Goal: Task Accomplishment & Management: Use online tool/utility

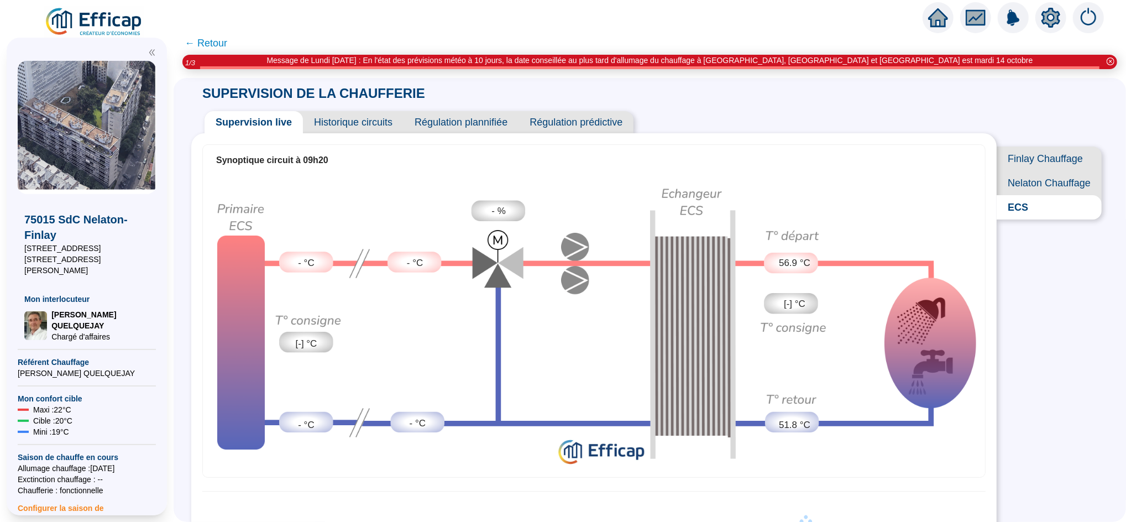
click at [1006, 155] on span "Finlay Chauffage" at bounding box center [1049, 158] width 105 height 24
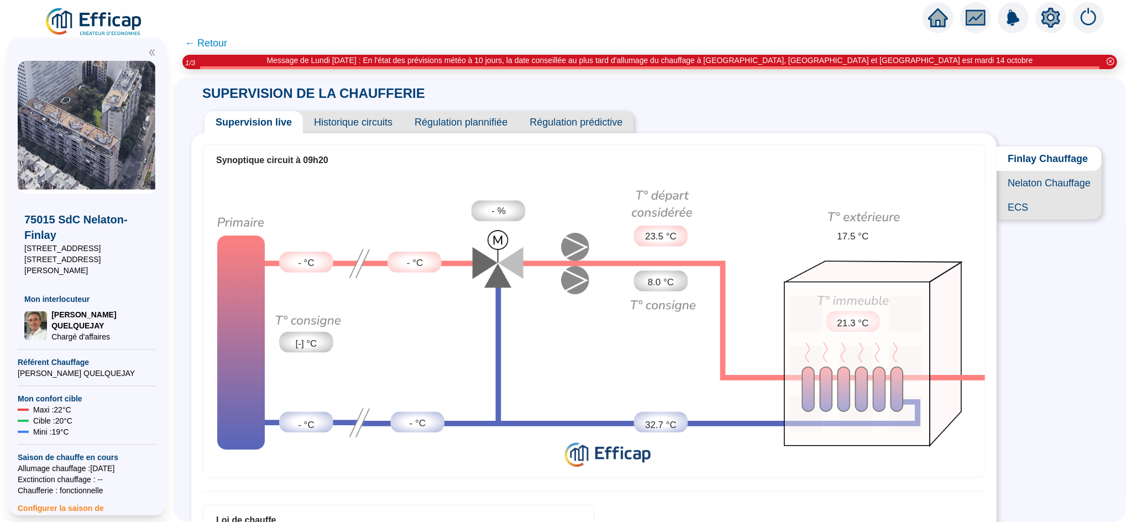
click at [1013, 192] on span "Nelaton Chauffage" at bounding box center [1049, 183] width 105 height 24
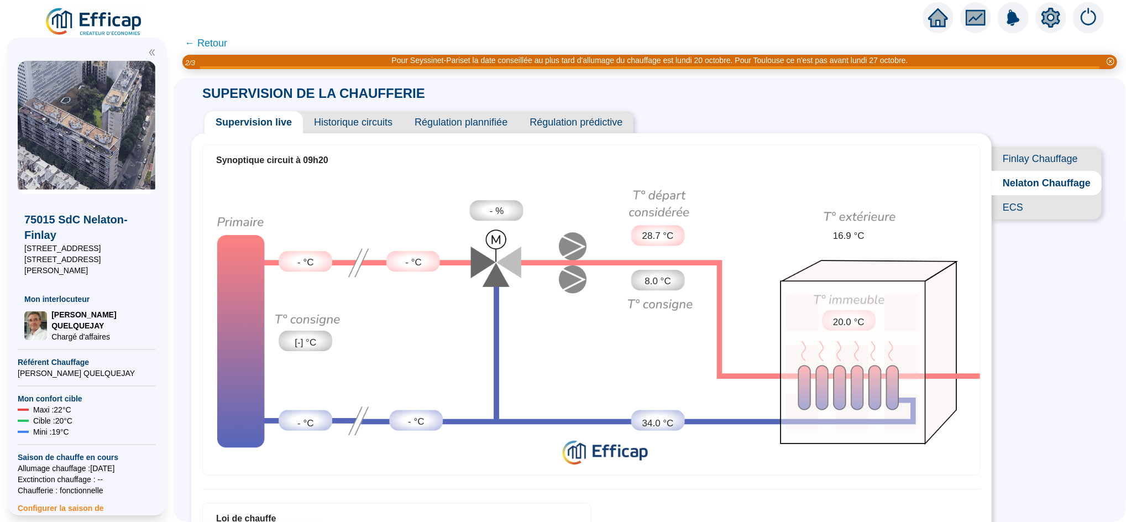
click at [934, 17] on icon "home" at bounding box center [938, 17] width 20 height 15
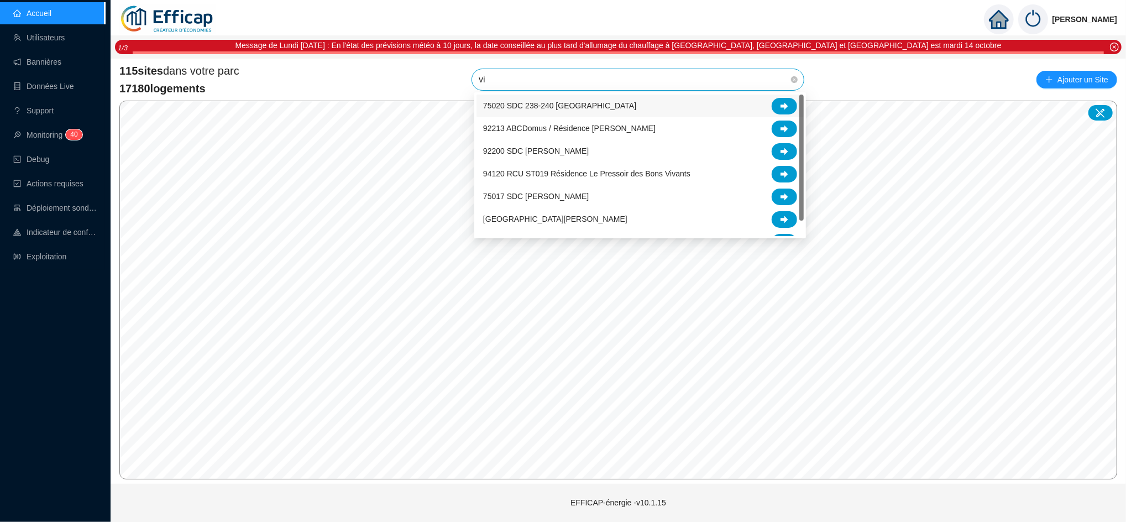
type input "vic"
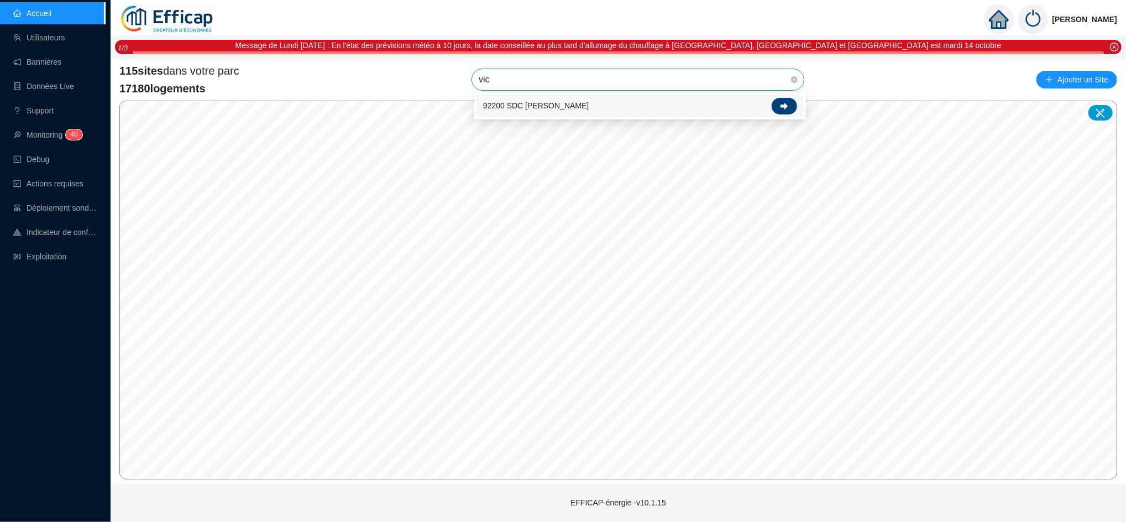
click at [778, 106] on div at bounding box center [784, 106] width 25 height 17
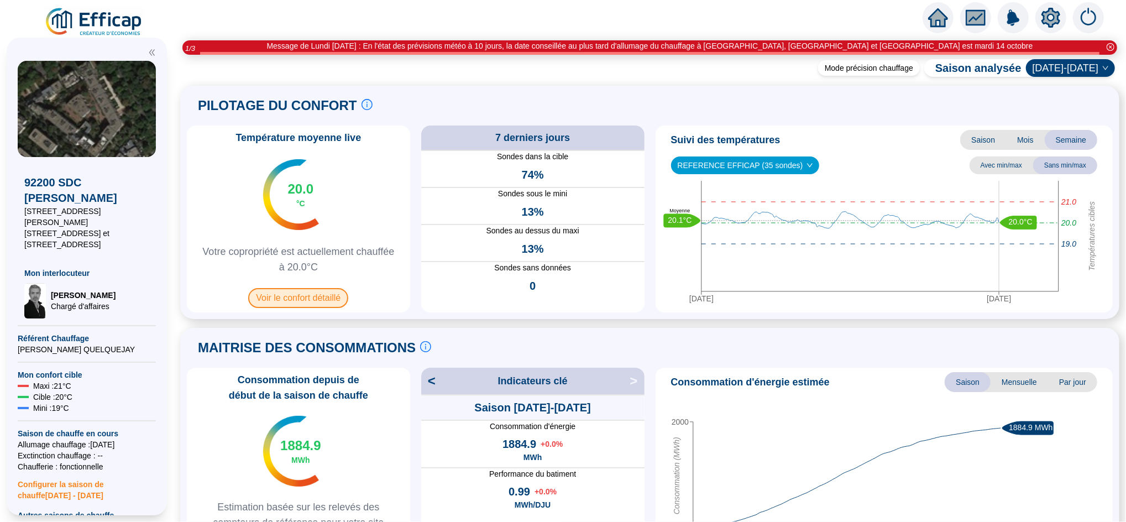
click at [313, 296] on span "Voir le confort détaillé" at bounding box center [298, 298] width 100 height 20
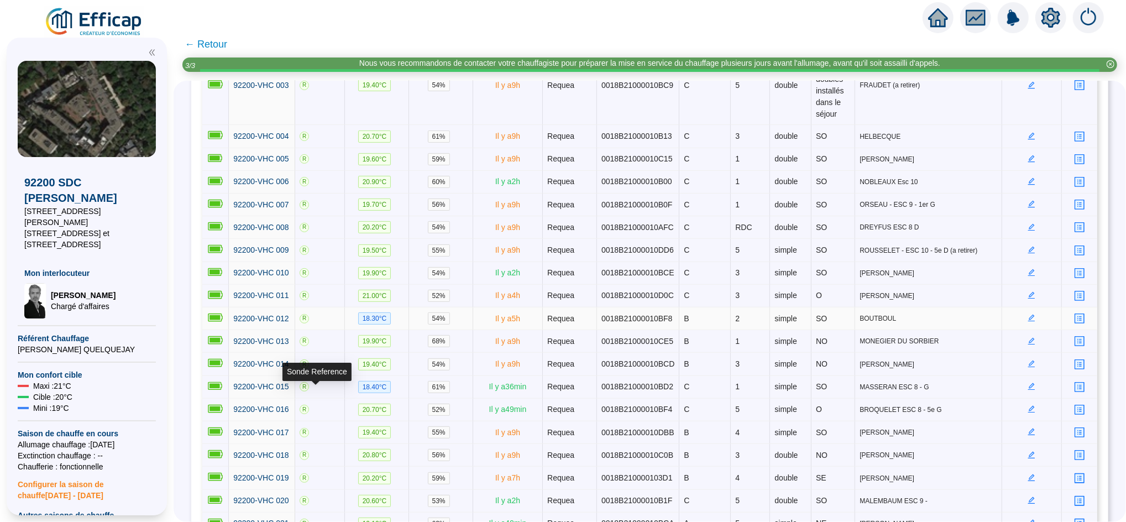
scroll to position [280, 0]
click at [936, 13] on icon "home" at bounding box center [938, 17] width 20 height 15
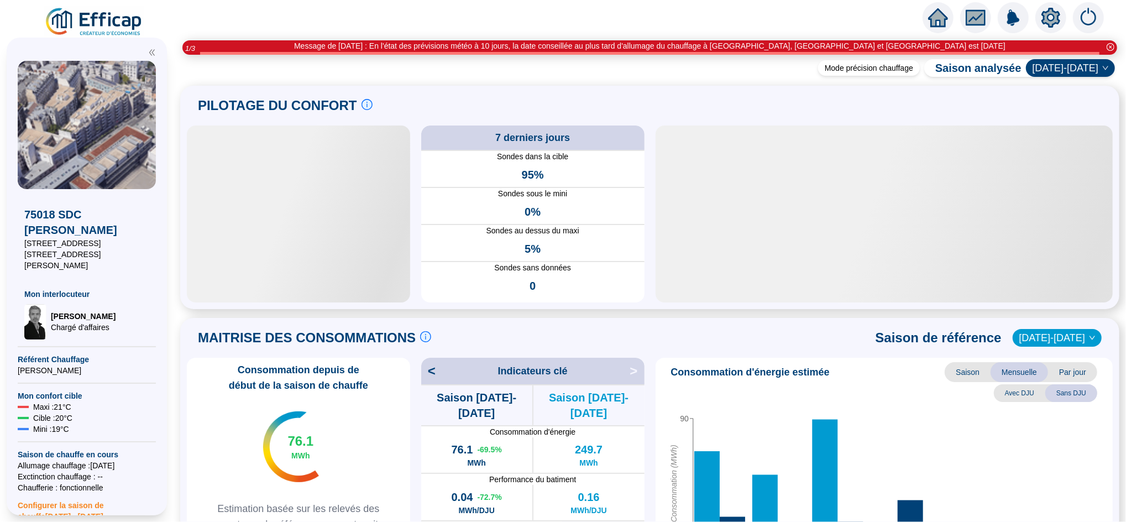
scroll to position [49, 0]
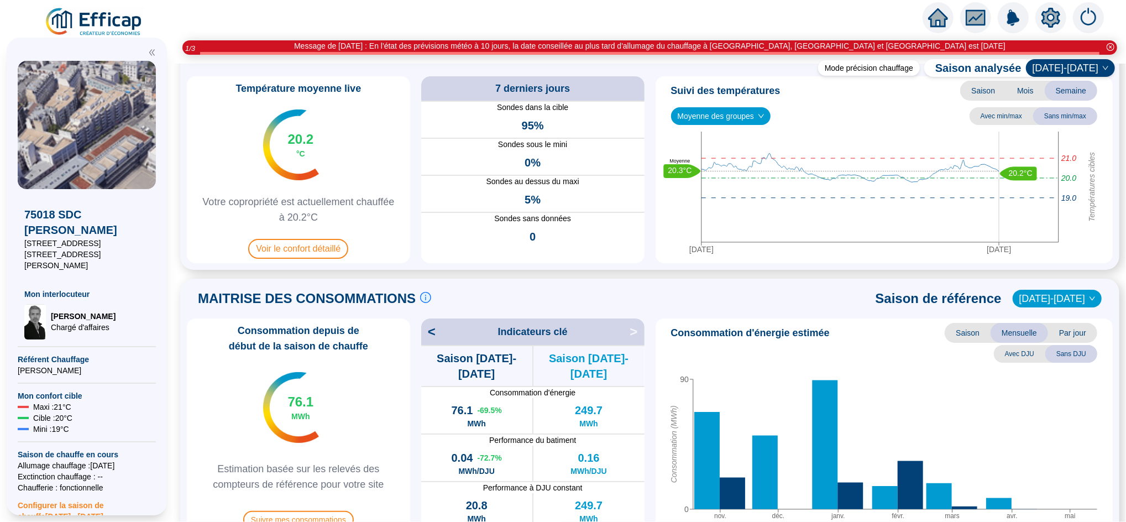
click at [933, 16] on icon "home" at bounding box center [938, 17] width 20 height 15
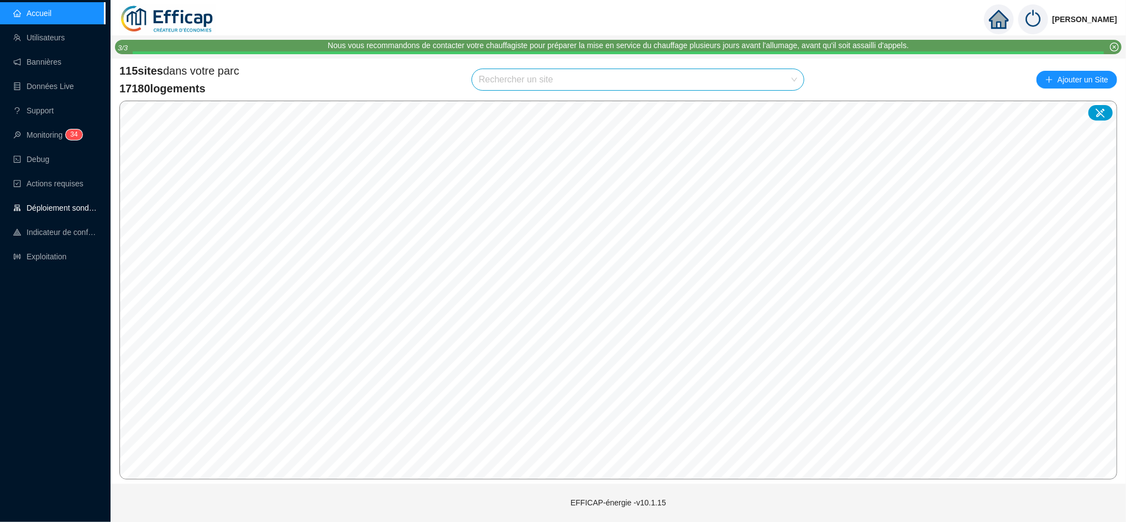
click at [61, 212] on link "Déploiement sondes" at bounding box center [55, 207] width 84 height 9
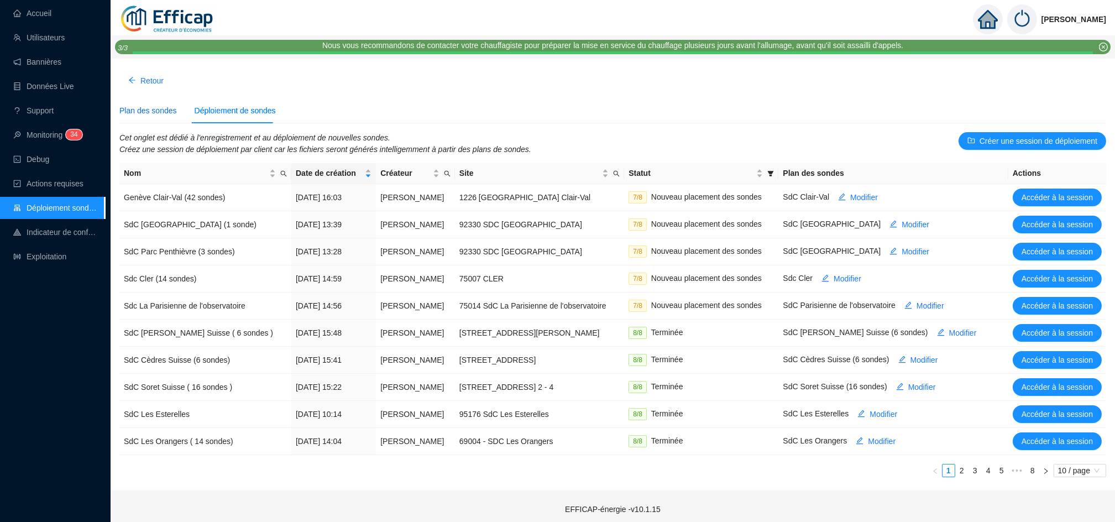
click at [130, 109] on div "Plan des sondes" at bounding box center [147, 111] width 57 height 12
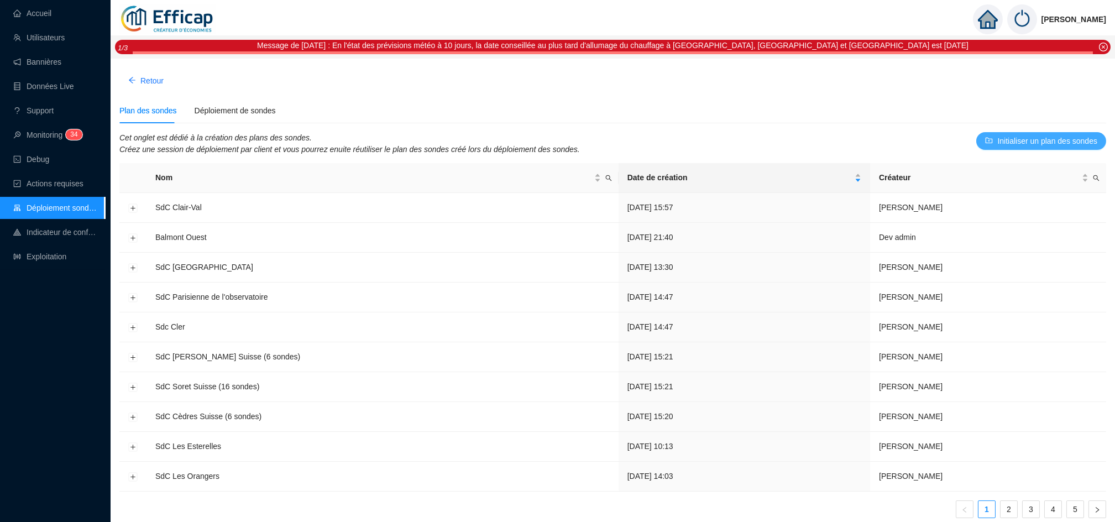
click at [1041, 140] on span "Initialiser un plan des sondes" at bounding box center [1047, 141] width 100 height 12
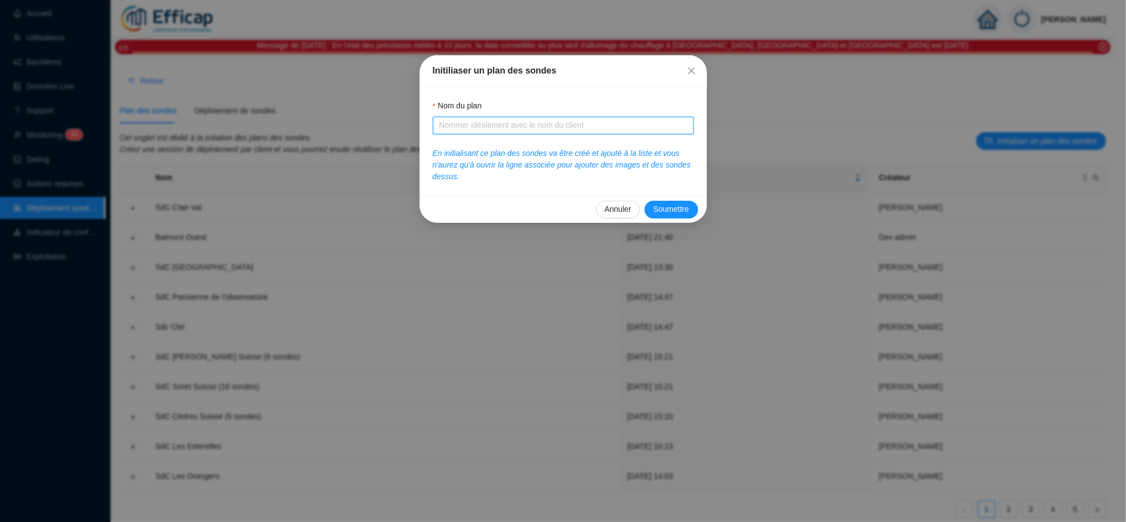
click at [532, 122] on input "Nom du plan" at bounding box center [561, 125] width 245 height 12
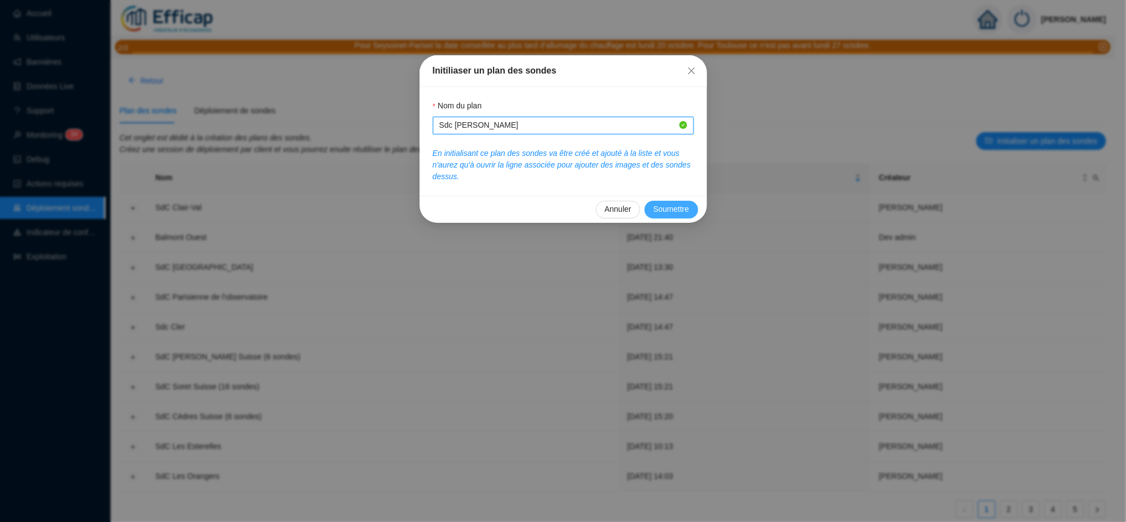
type input "Sdc Victor Hugo Chauveau"
click at [676, 207] on span "Soumettre" at bounding box center [671, 209] width 36 height 12
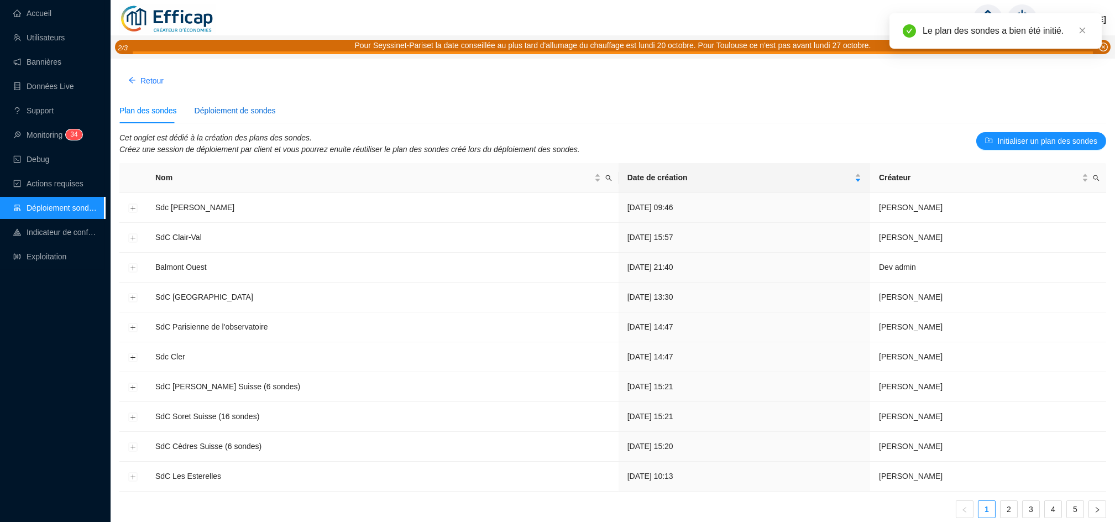
click at [248, 113] on div "Déploiement de sondes" at bounding box center [235, 111] width 81 height 12
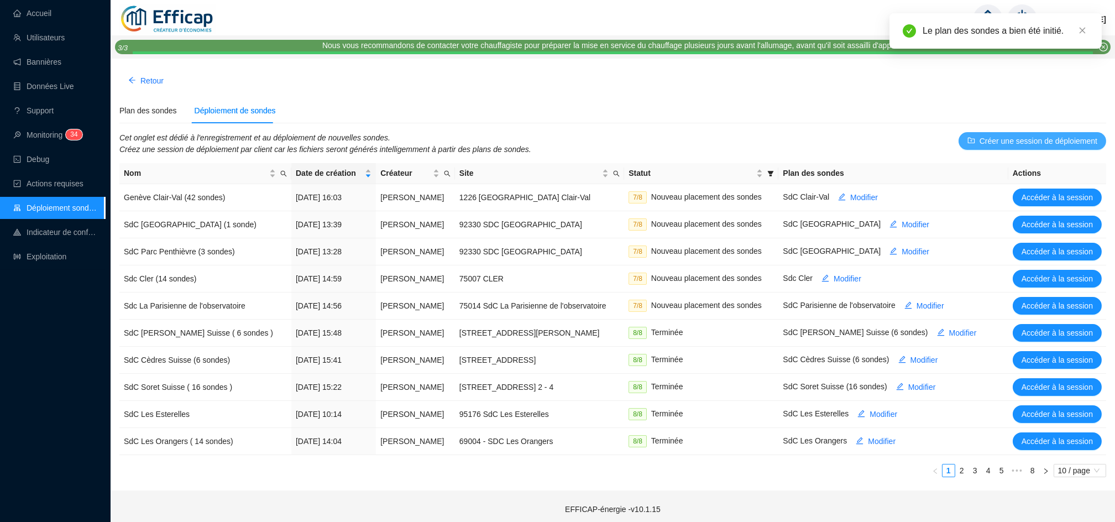
click at [1013, 143] on span "Créer une session de déploiement" at bounding box center [1039, 141] width 118 height 12
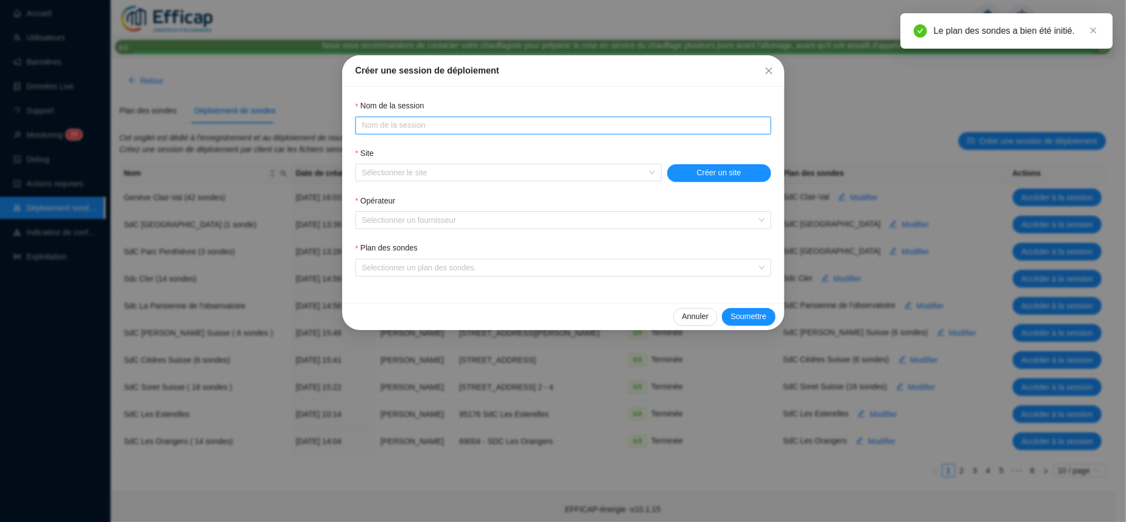
click at [480, 128] on input "Nom du plan" at bounding box center [562, 125] width 400 height 12
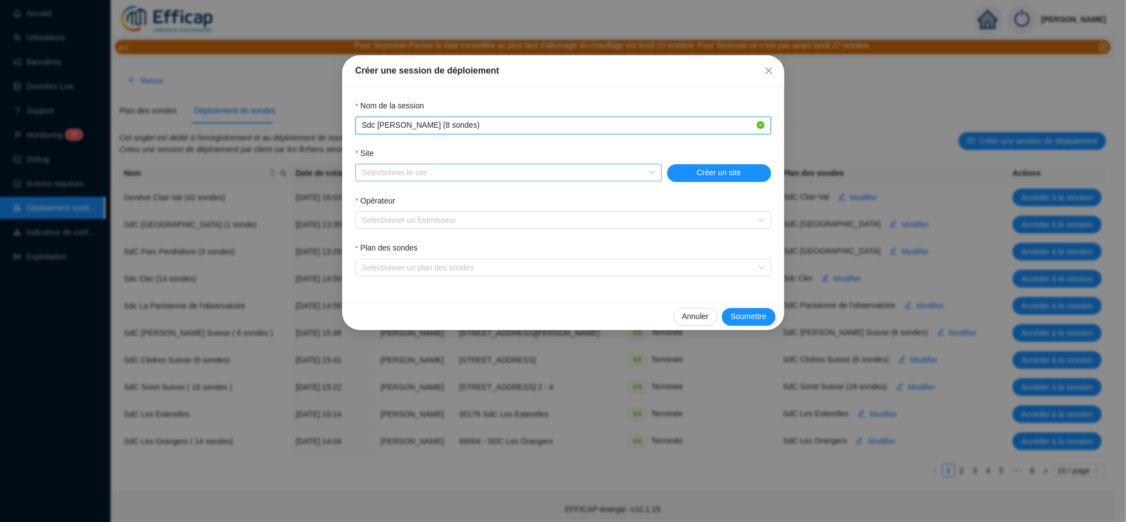
type input "Sdc Victor Hugo Chauveau (8 sondes)"
click at [409, 174] on input "Site" at bounding box center [503, 172] width 283 height 17
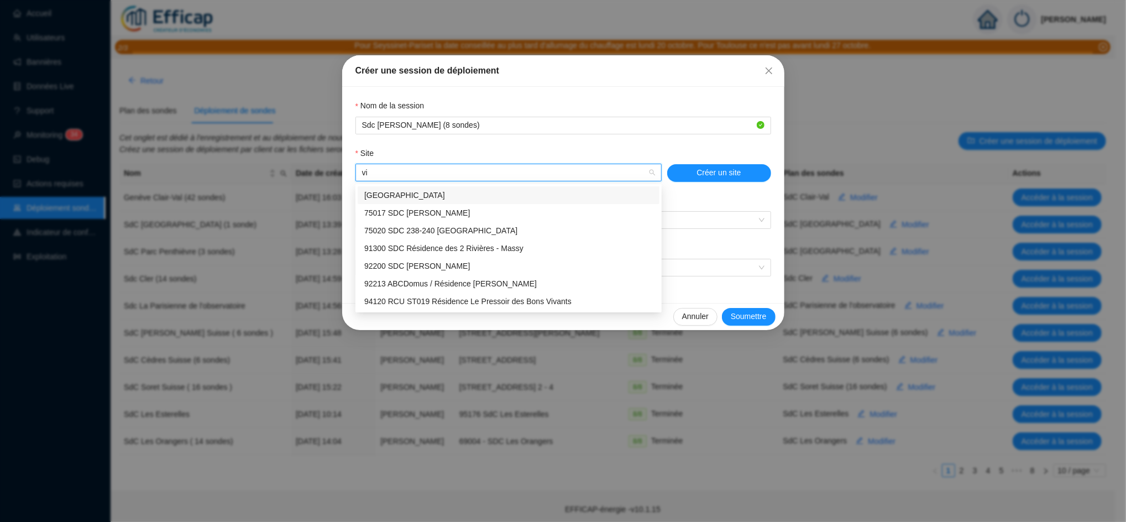
type input "vic"
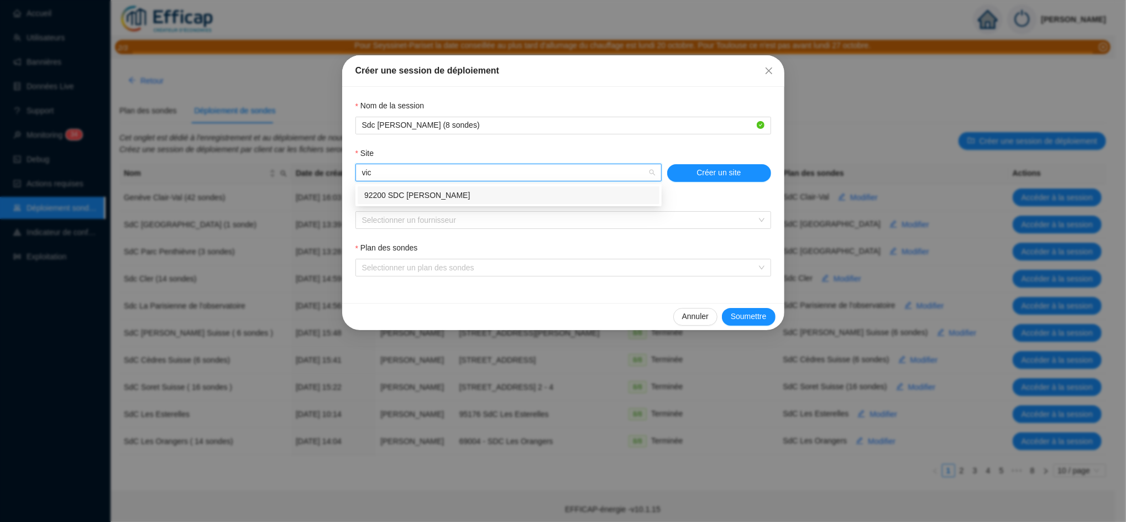
click at [427, 190] on div "92200 SDC [PERSON_NAME]" at bounding box center [508, 196] width 289 height 12
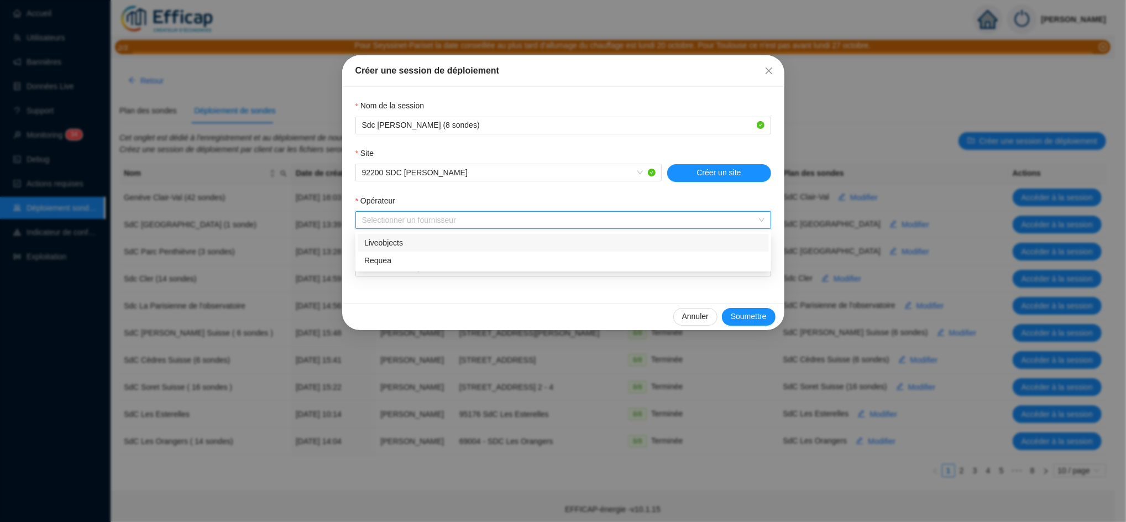
click at [403, 224] on input "Opérateur" at bounding box center [558, 220] width 392 height 17
click at [386, 266] on div "Requea" at bounding box center [563, 261] width 398 height 12
click at [386, 266] on input "Plan des sondes" at bounding box center [558, 267] width 392 height 17
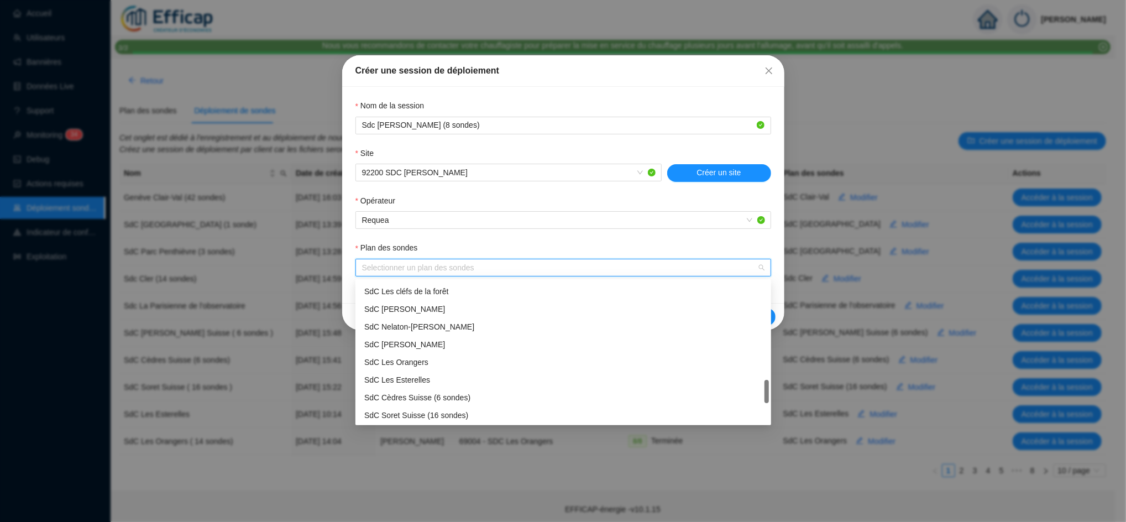
scroll to position [708, 0]
click at [430, 414] on div "Sdc Victor Hugo Chauveau" at bounding box center [563, 415] width 398 height 12
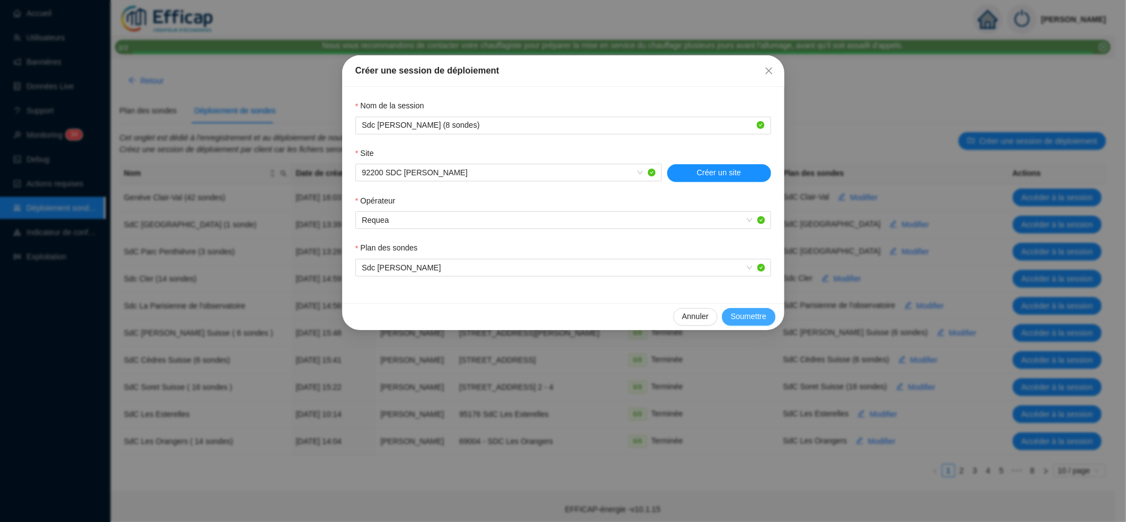
click at [732, 321] on span "Soumettre" at bounding box center [749, 317] width 36 height 12
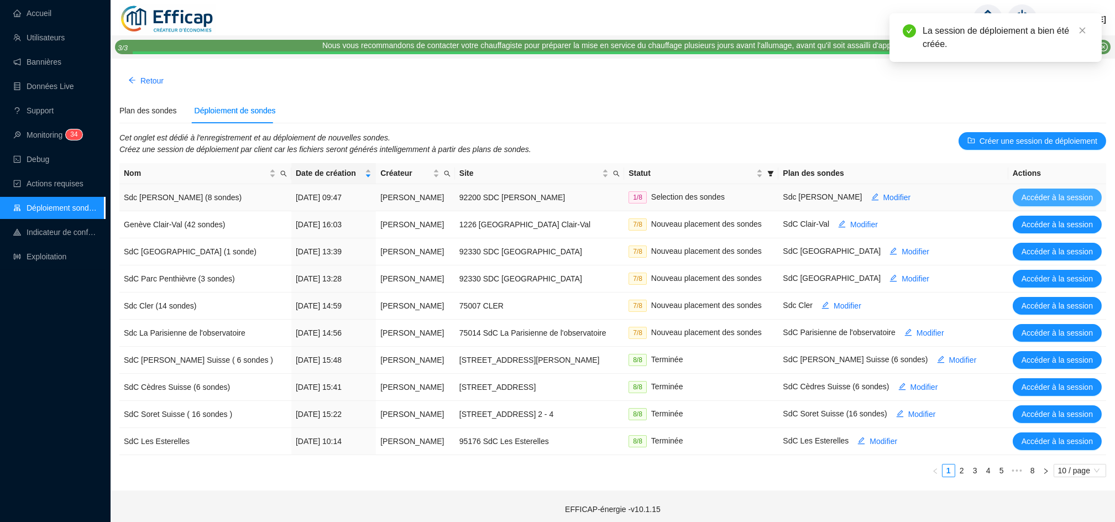
click at [1056, 199] on span "Accéder à la session" at bounding box center [1057, 198] width 71 height 12
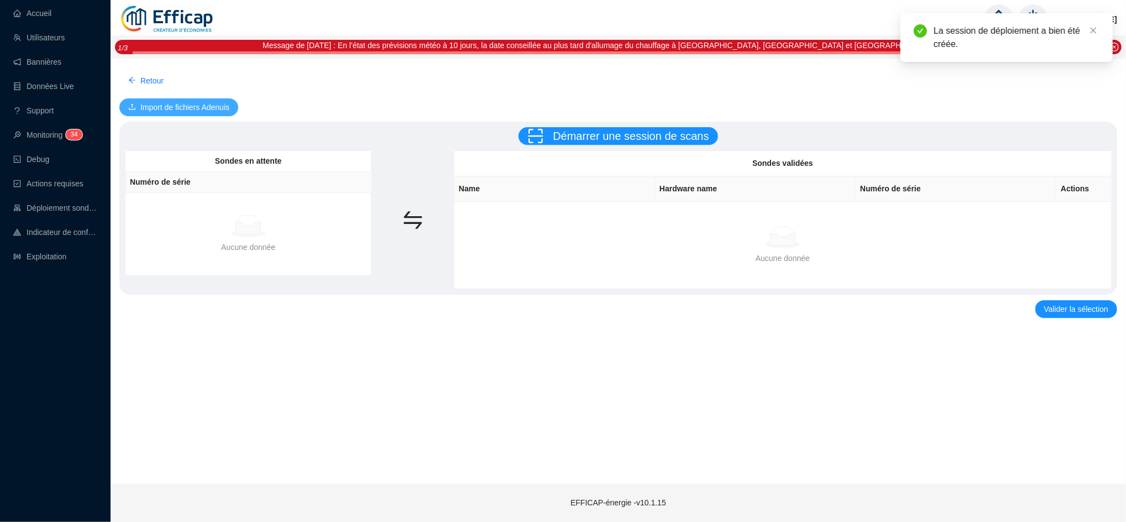
click at [186, 106] on span "Import de fichiers Adenuis" at bounding box center [184, 108] width 89 height 12
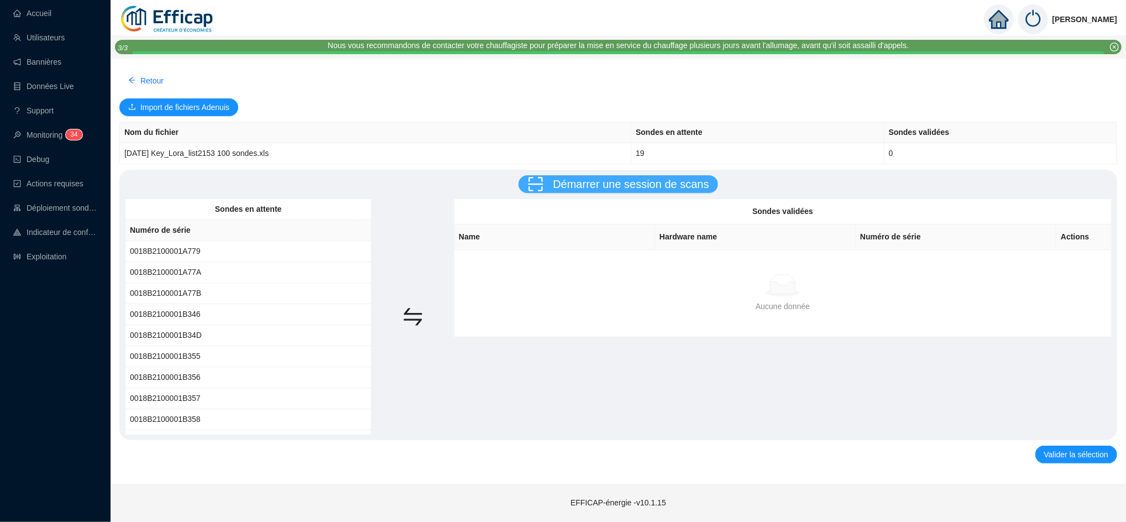
click at [582, 183] on span "Démarrer une session de scans" at bounding box center [631, 184] width 156 height 12
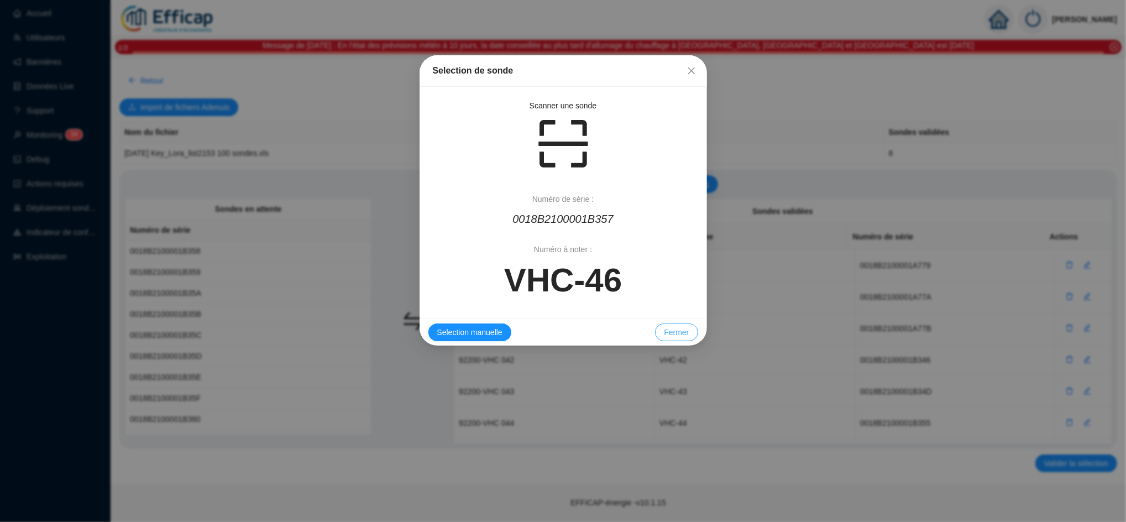
click at [679, 328] on span "Fermer" at bounding box center [676, 333] width 25 height 12
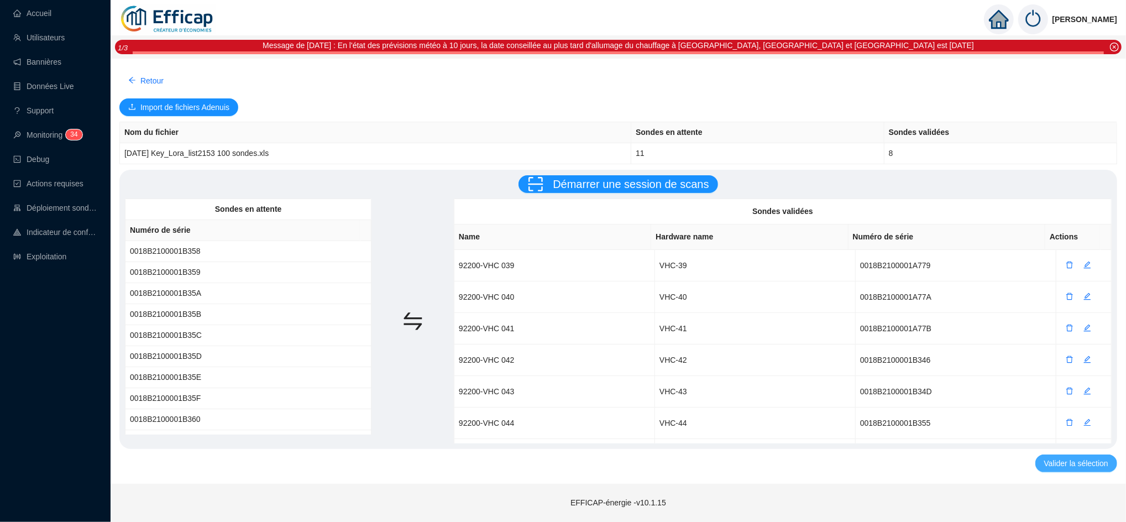
click at [1094, 470] on button "Valider la sélection" at bounding box center [1076, 463] width 82 height 18
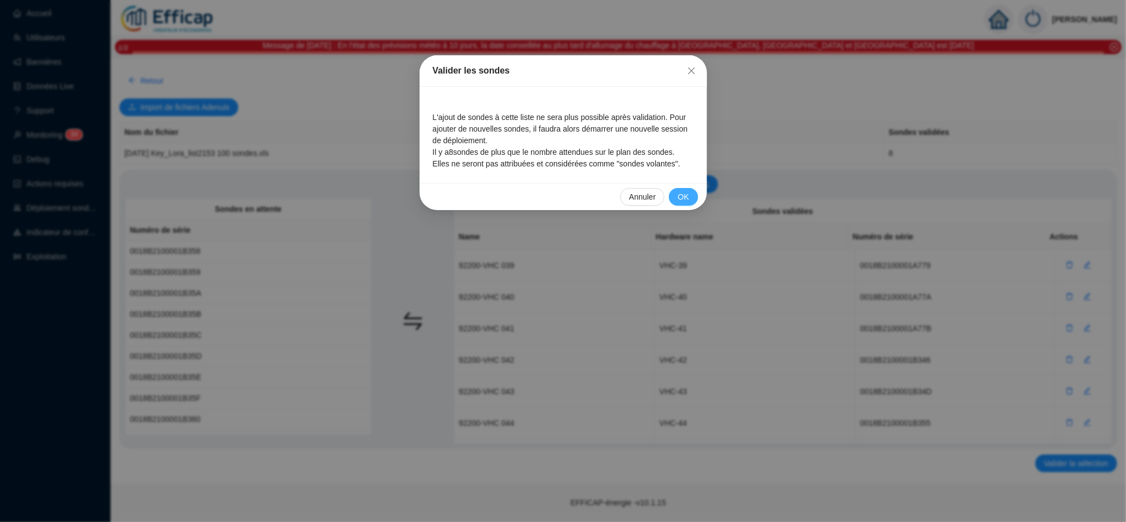
click at [687, 195] on span "OK" at bounding box center [683, 197] width 11 height 12
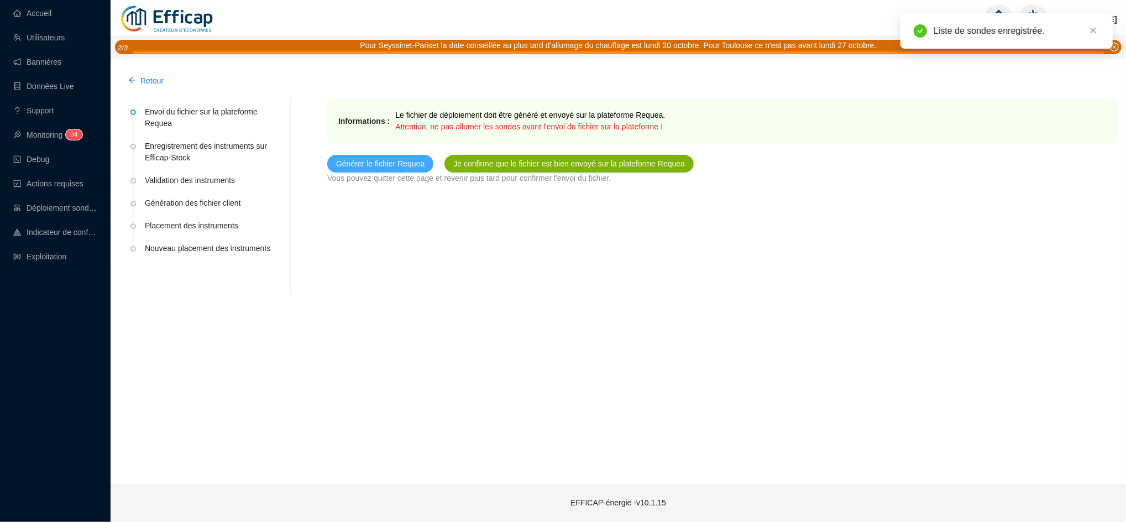
click at [394, 162] on span "Générer le fichier Requea" at bounding box center [380, 164] width 88 height 12
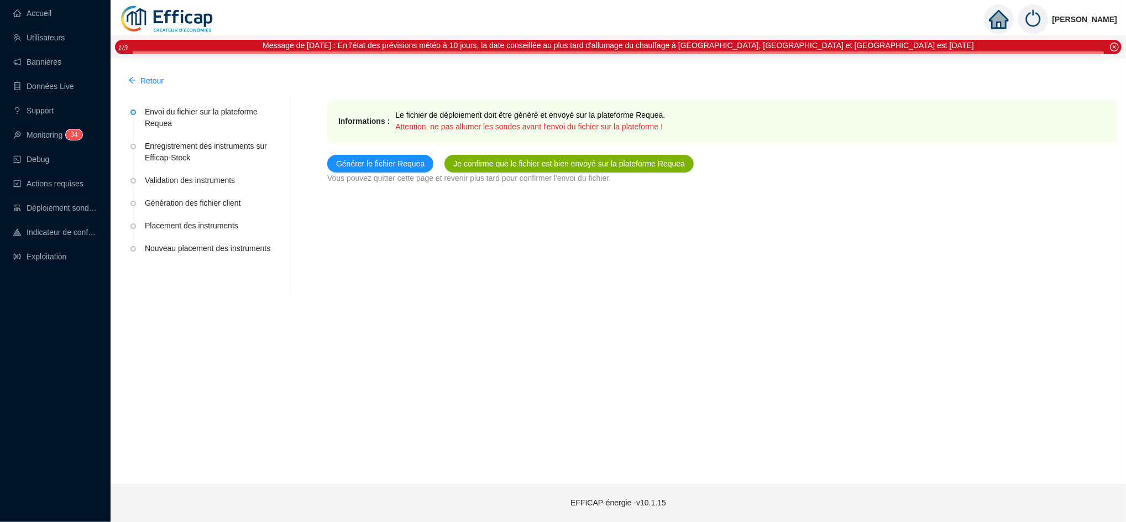
click at [637, 370] on div "Retour Envoi du fichier sur la plateforme Requea Enregistrement des instruments…" at bounding box center [619, 271] width 1016 height 425
click at [522, 167] on span "Je confirme que le fichier est bien envoyé sur la plateforme Requea" at bounding box center [569, 164] width 232 height 12
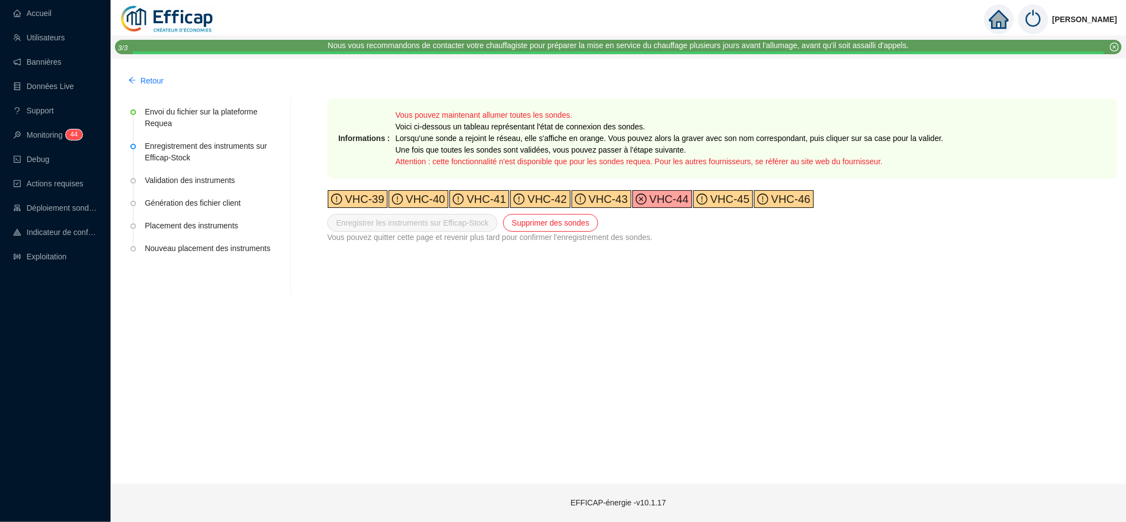
click at [595, 207] on div "VHC-43" at bounding box center [602, 199] width 60 height 18
click at [543, 206] on div "VHC-42" at bounding box center [540, 199] width 60 height 18
click at [493, 197] on span "VHC-41" at bounding box center [485, 199] width 42 height 12
click at [419, 193] on span "VHC-40" at bounding box center [424, 199] width 42 height 12
click at [360, 193] on span "VHC-39" at bounding box center [363, 199] width 42 height 12
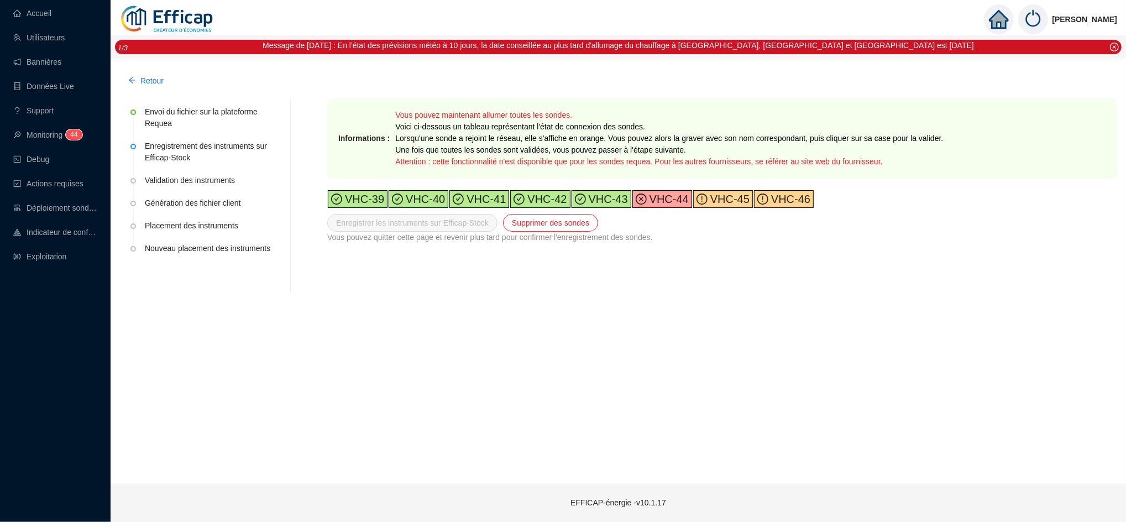
click at [719, 191] on div "VHC-45" at bounding box center [723, 199] width 60 height 18
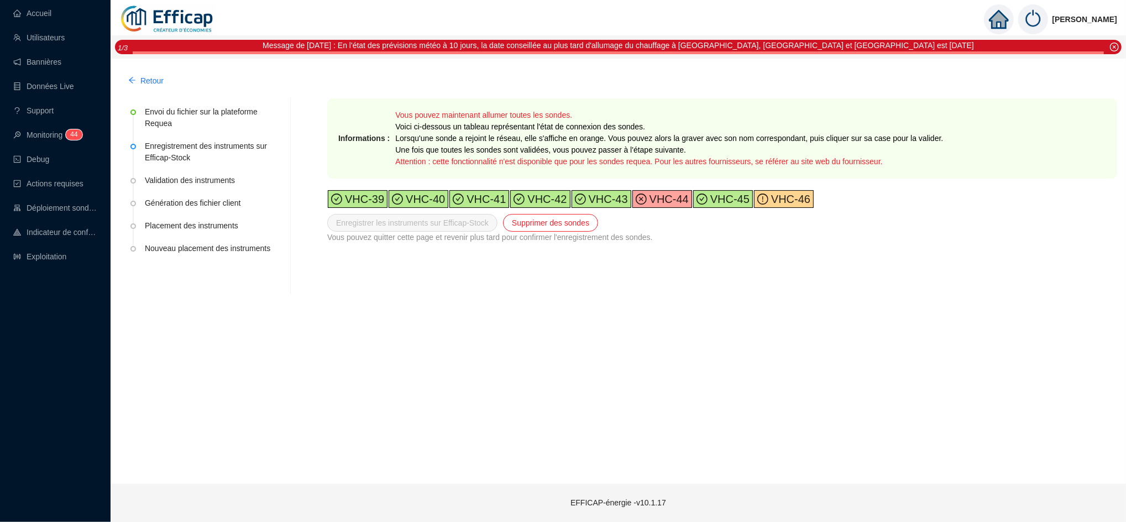
click at [789, 201] on span "VHC-46" at bounding box center [789, 199] width 42 height 12
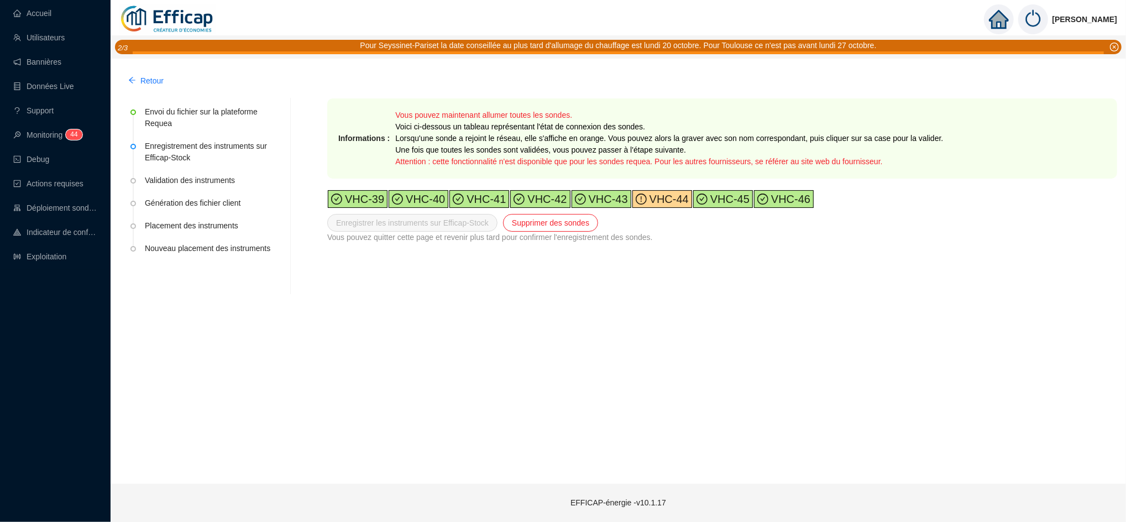
click at [653, 208] on div "VHC-39 VHC-40 VHC-41 VHC-42 VHC-43 VHC-44 VHC-45 VHC-46" at bounding box center [722, 199] width 790 height 19
click at [661, 199] on span "VHC-44" at bounding box center [668, 199] width 42 height 12
click at [441, 226] on span "Enregistrer les instruments sur Efficap-Stock" at bounding box center [412, 223] width 153 height 12
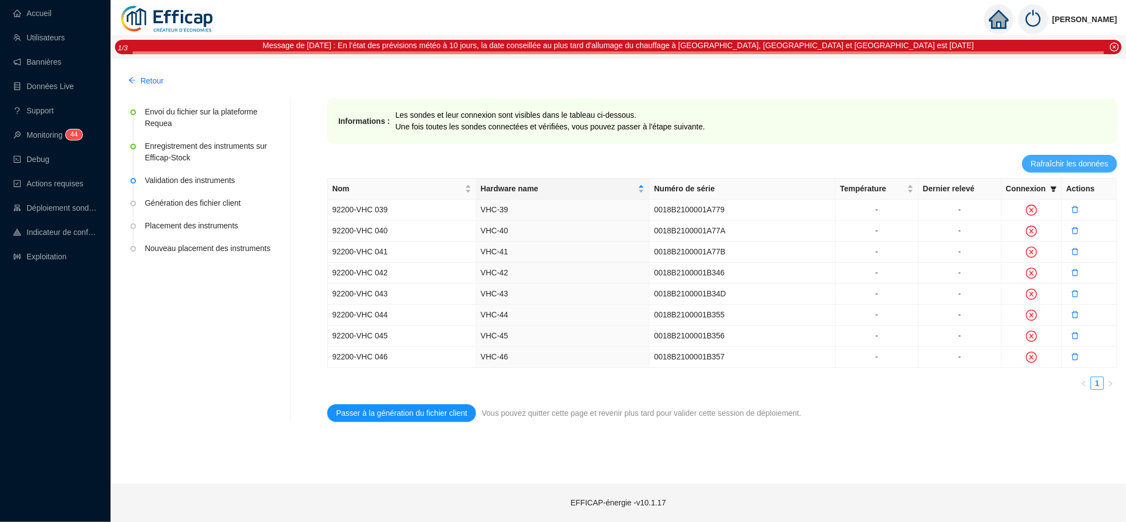
click at [1076, 161] on span "Rafraîchir les données" at bounding box center [1069, 164] width 77 height 12
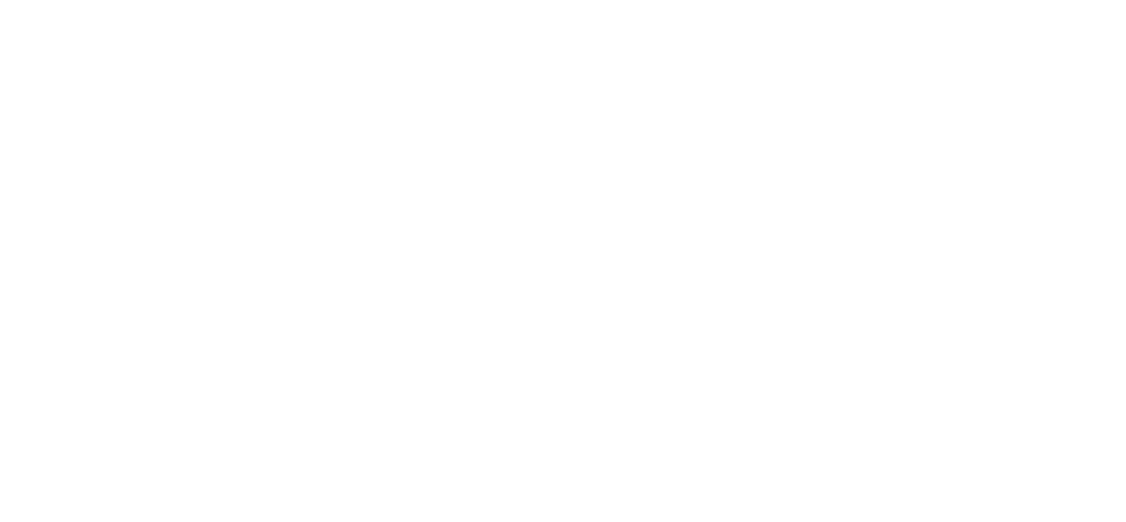
click at [92, 115] on div at bounding box center [563, 261] width 1126 height 522
click at [78, 294] on div at bounding box center [563, 261] width 1126 height 522
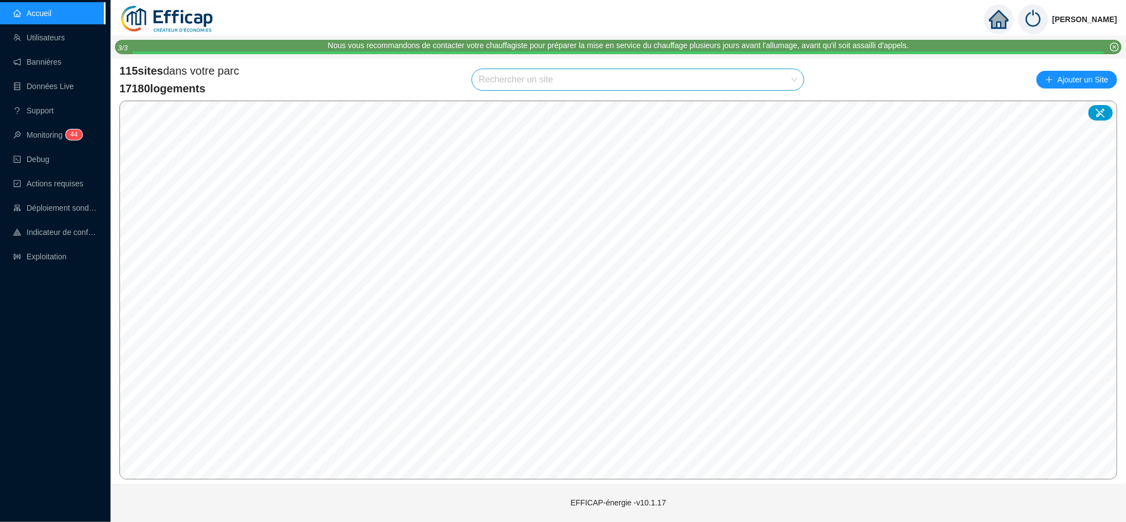
click at [34, 306] on div "Accueil Utilisateurs Bannières Données Live Support Monitoring 4 4 Debug Action…" at bounding box center [52, 261] width 105 height 522
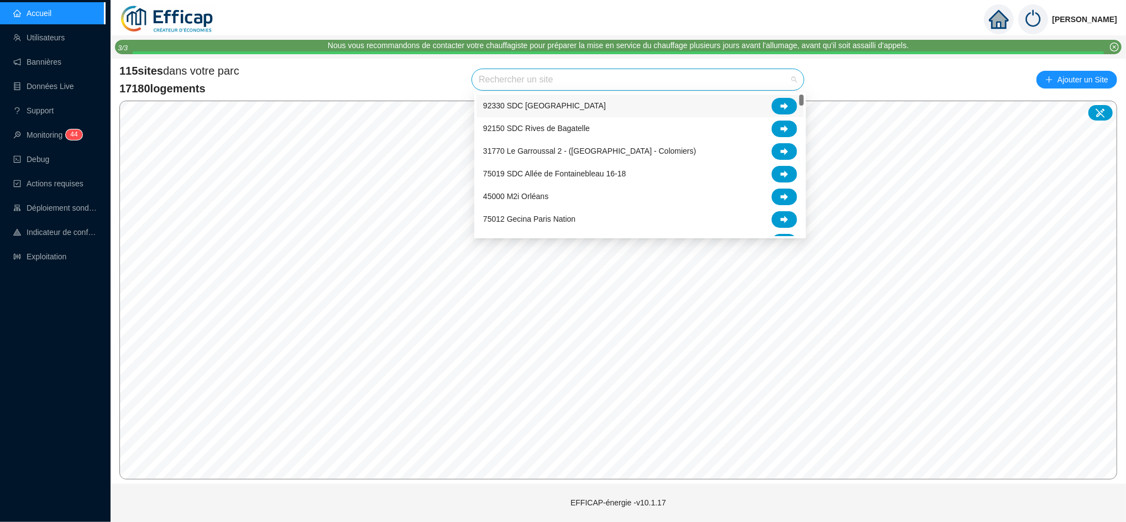
click at [526, 81] on input "search" at bounding box center [633, 79] width 308 height 21
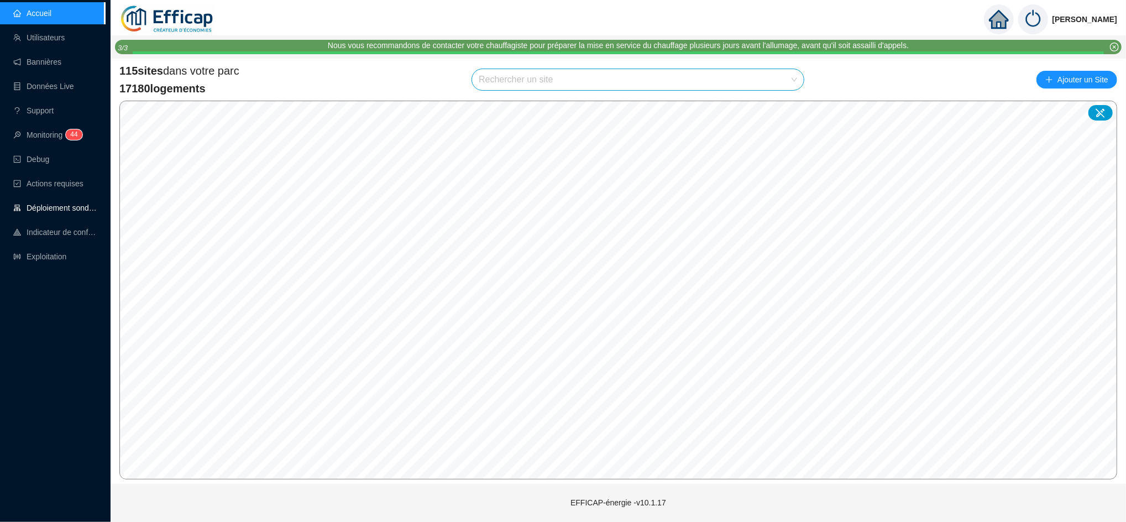
click at [68, 205] on link "Déploiement sondes" at bounding box center [55, 207] width 84 height 9
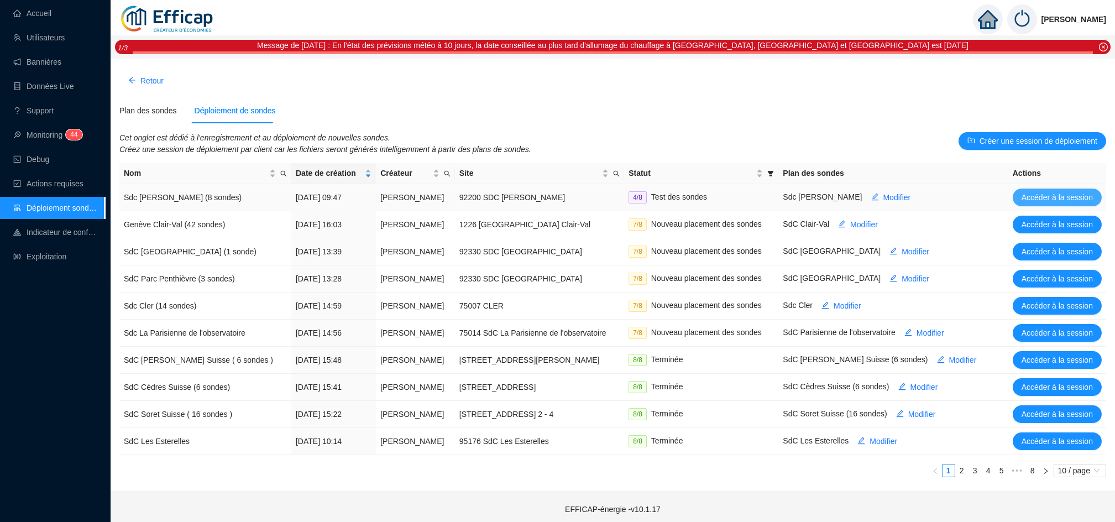
click at [1035, 198] on span "Accéder à la session" at bounding box center [1057, 198] width 71 height 12
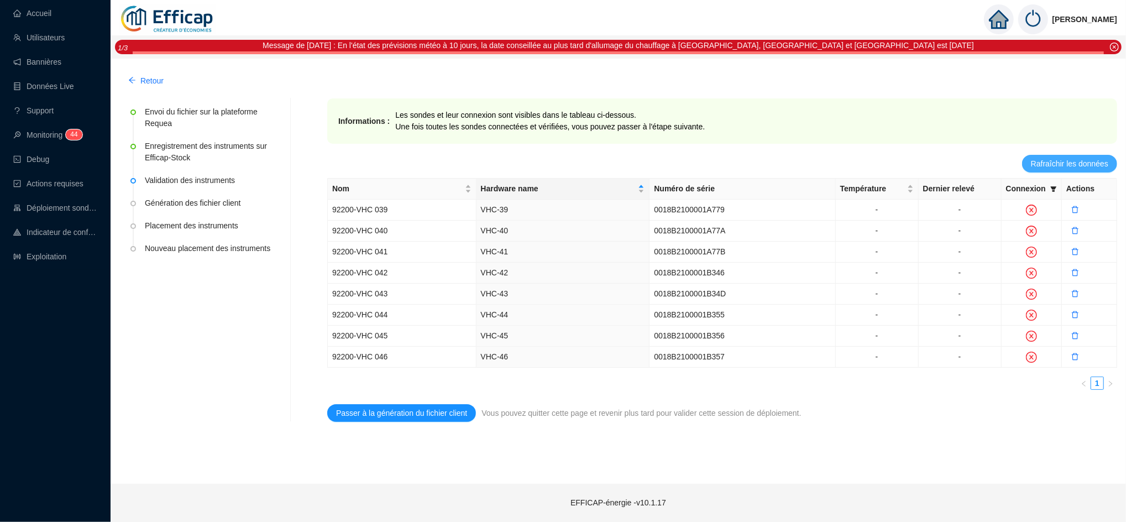
click at [1077, 156] on button "Rafraîchir les données" at bounding box center [1069, 164] width 95 height 18
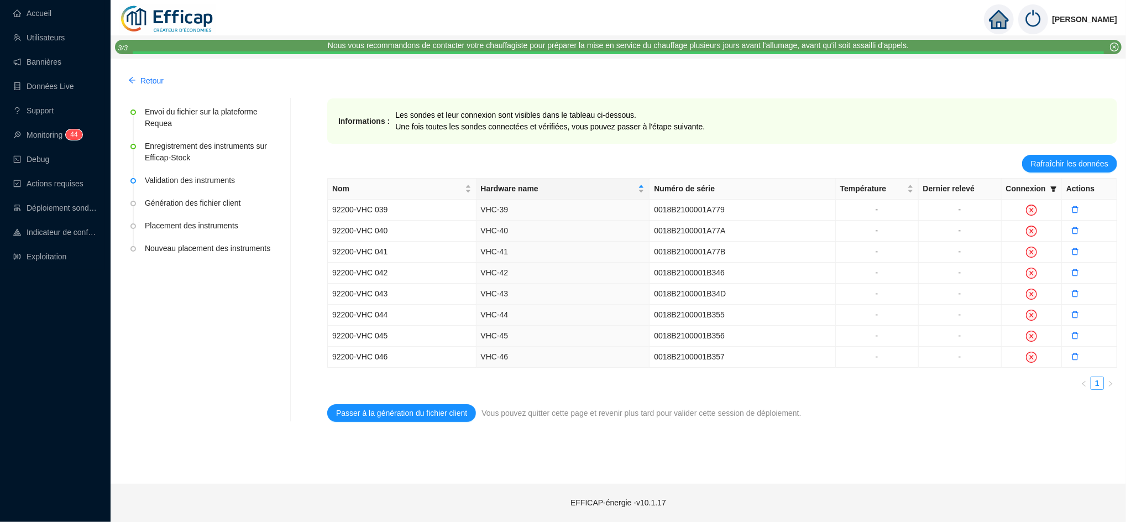
click at [1053, 456] on div "Retour Envoi du fichier sur la plateforme Requea Enregistrement des instruments…" at bounding box center [619, 271] width 1016 height 425
click at [1074, 158] on span "Rafraîchir les données" at bounding box center [1069, 164] width 77 height 12
click at [1053, 171] on button "Rafraîchir les données" at bounding box center [1069, 164] width 95 height 18
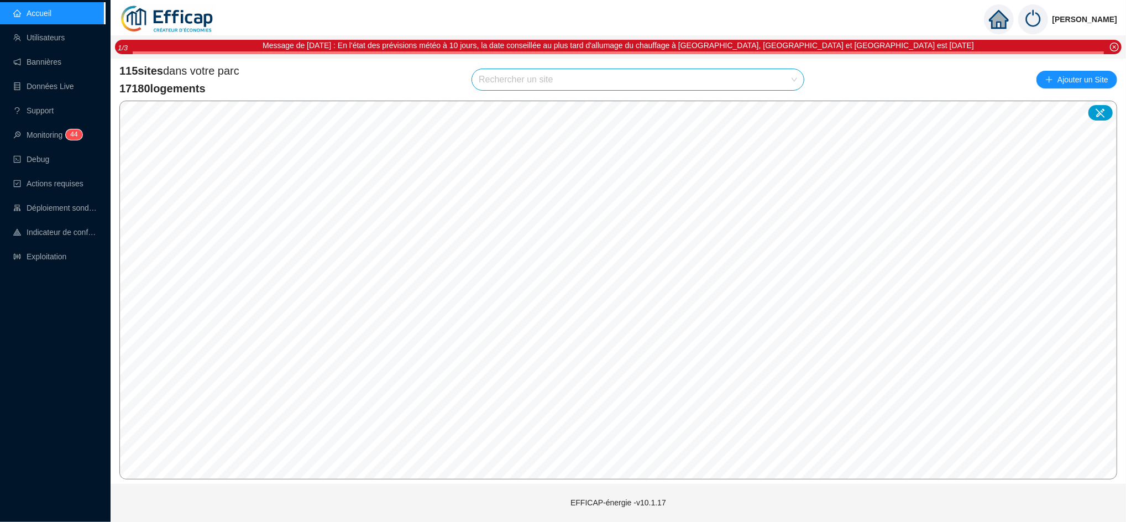
click at [573, 81] on input "search" at bounding box center [633, 79] width 308 height 21
type input "pajol"
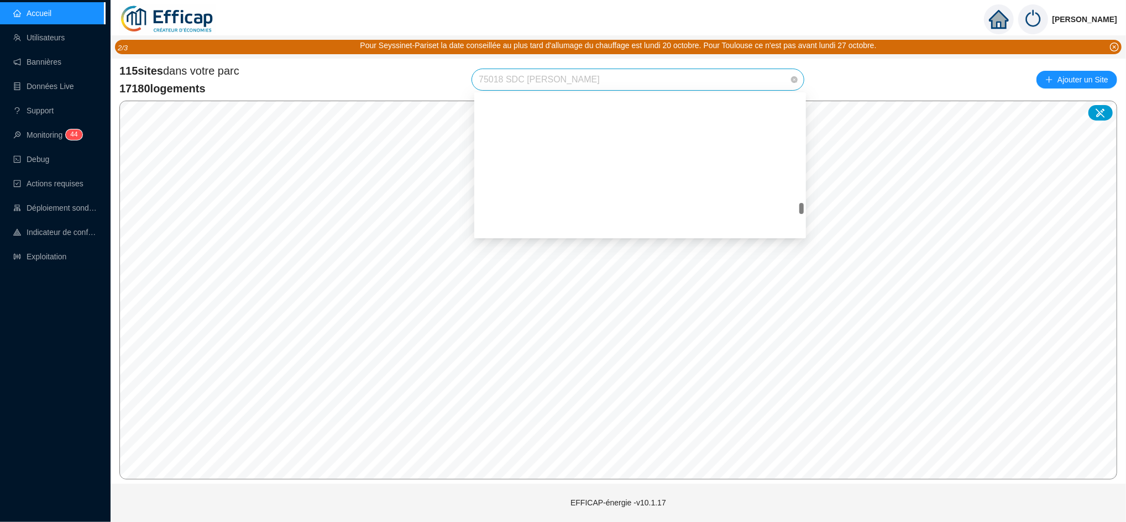
scroll to position [1686, 0]
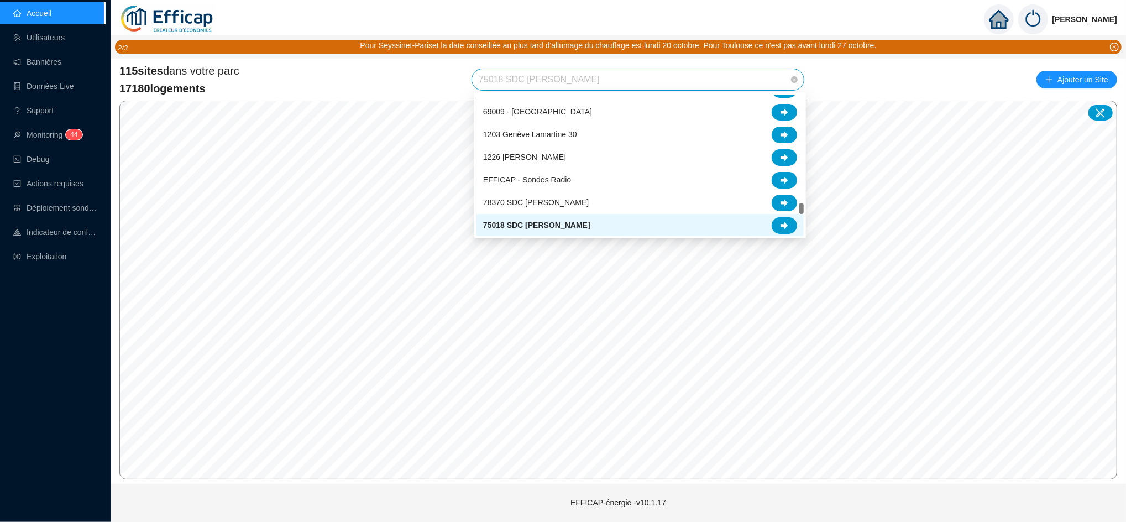
click at [758, 72] on span "75018 SDC [PERSON_NAME]" at bounding box center [638, 79] width 318 height 21
click at [783, 217] on div at bounding box center [784, 225] width 25 height 17
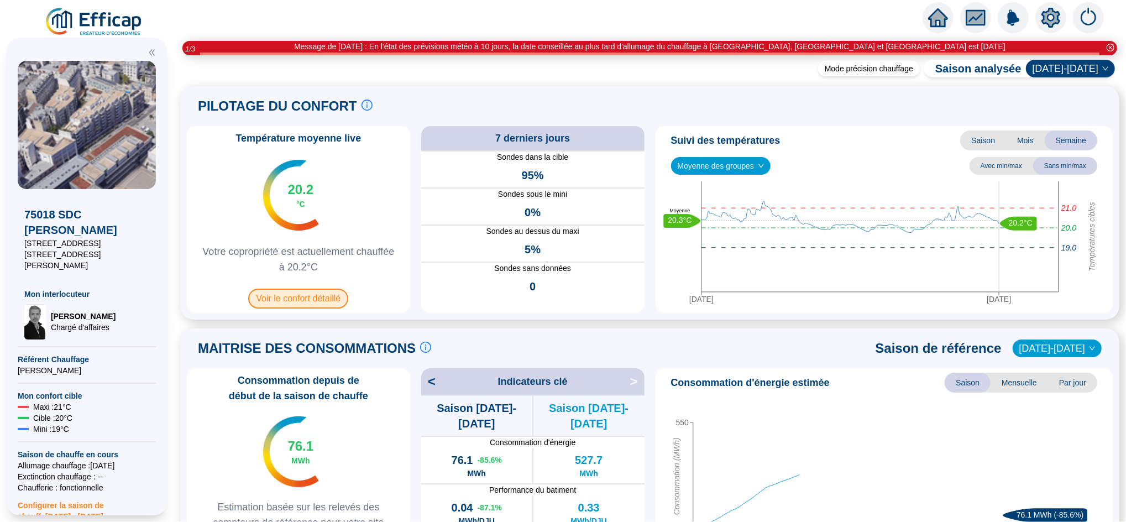
click at [317, 294] on span "Voir le confort détaillé" at bounding box center [298, 299] width 100 height 20
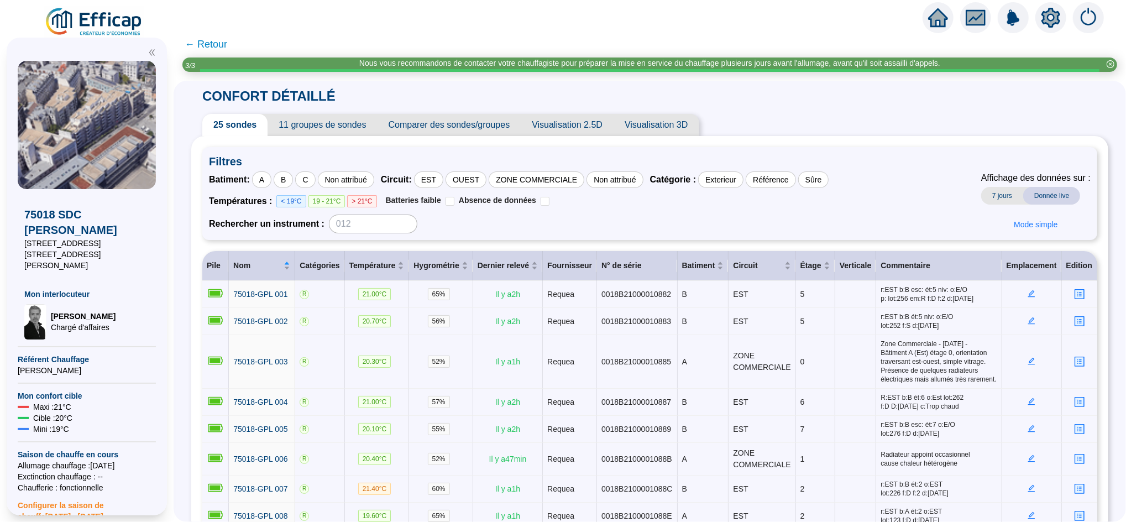
click at [935, 23] on icon "home" at bounding box center [938, 17] width 20 height 19
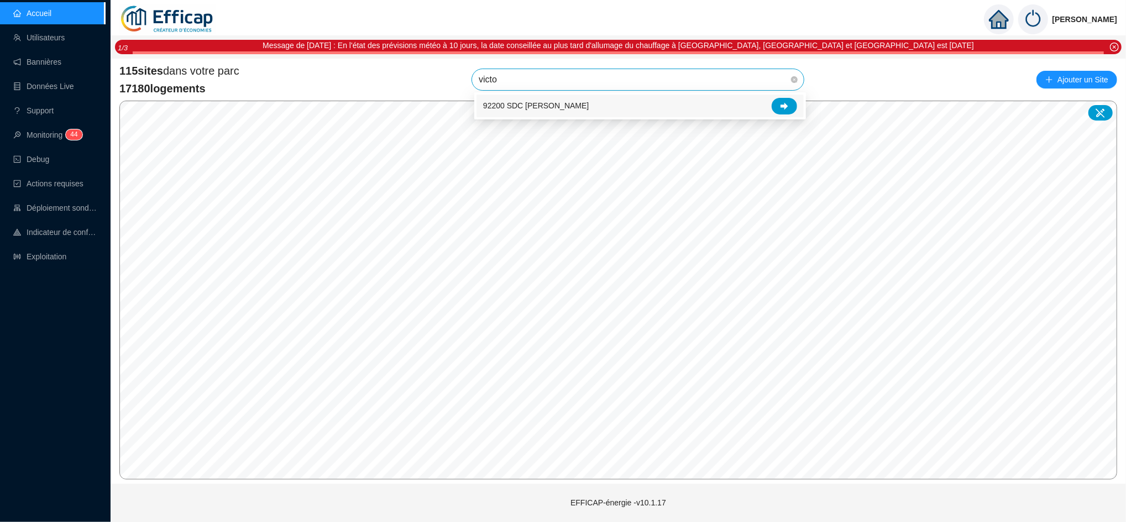
type input "victor"
click at [786, 104] on icon at bounding box center [785, 105] width 8 height 7
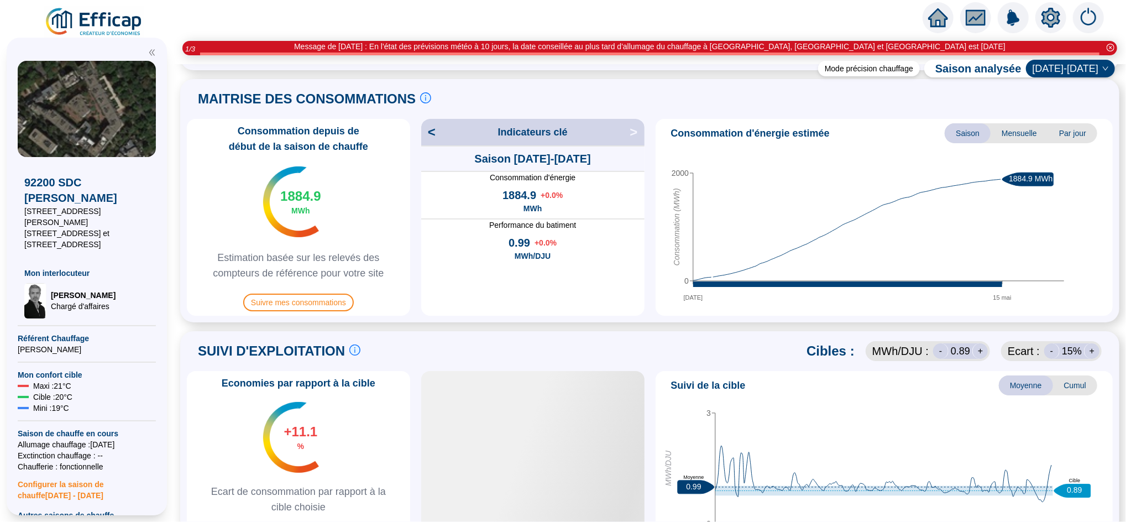
scroll to position [528, 0]
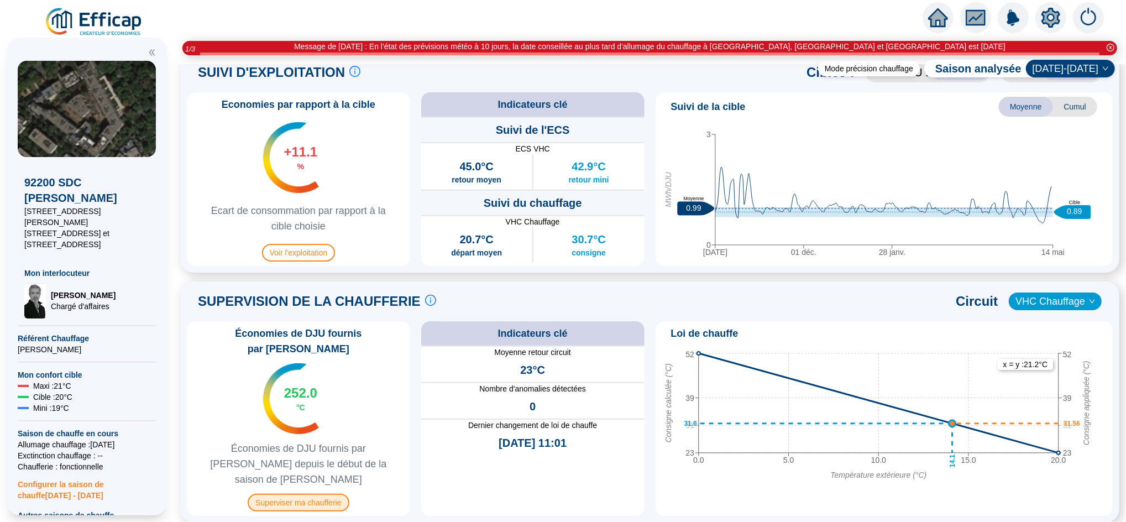
click at [310, 494] on span "Superviser ma chaufferie" at bounding box center [298, 503] width 101 height 18
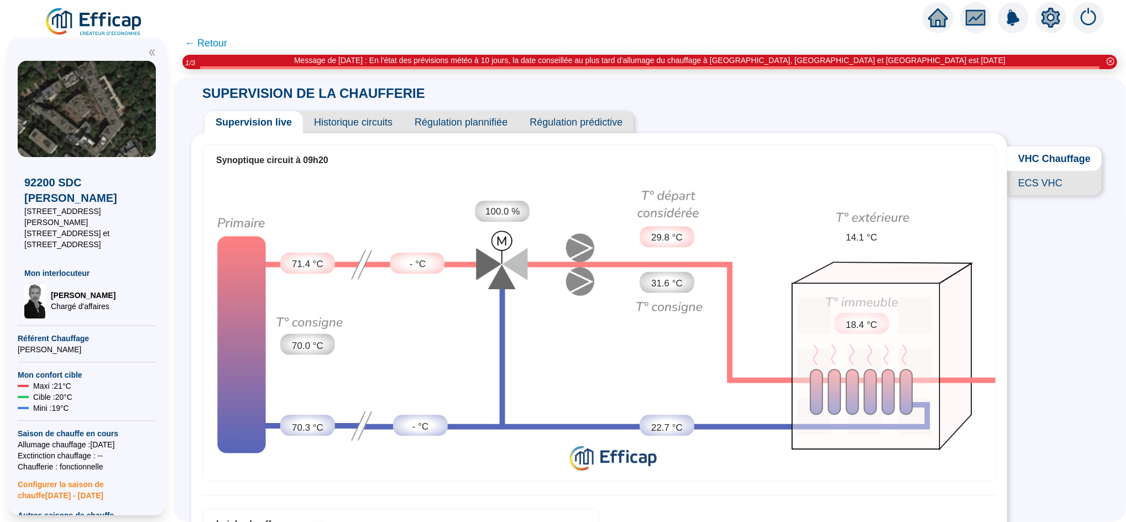
click at [376, 122] on span "Historique circuits" at bounding box center [353, 122] width 101 height 22
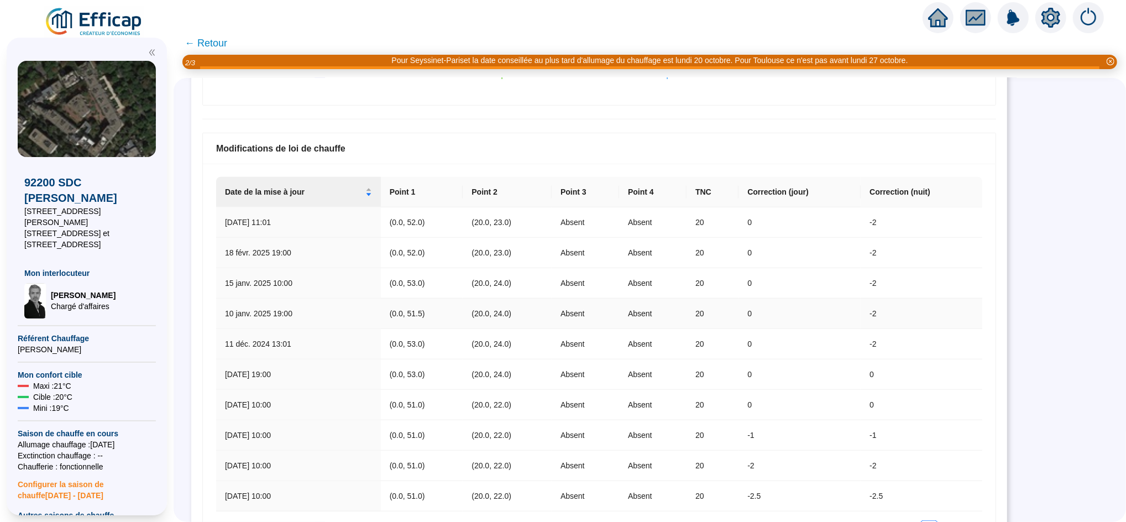
scroll to position [630, 0]
